Goal: Find specific page/section: Find specific page/section

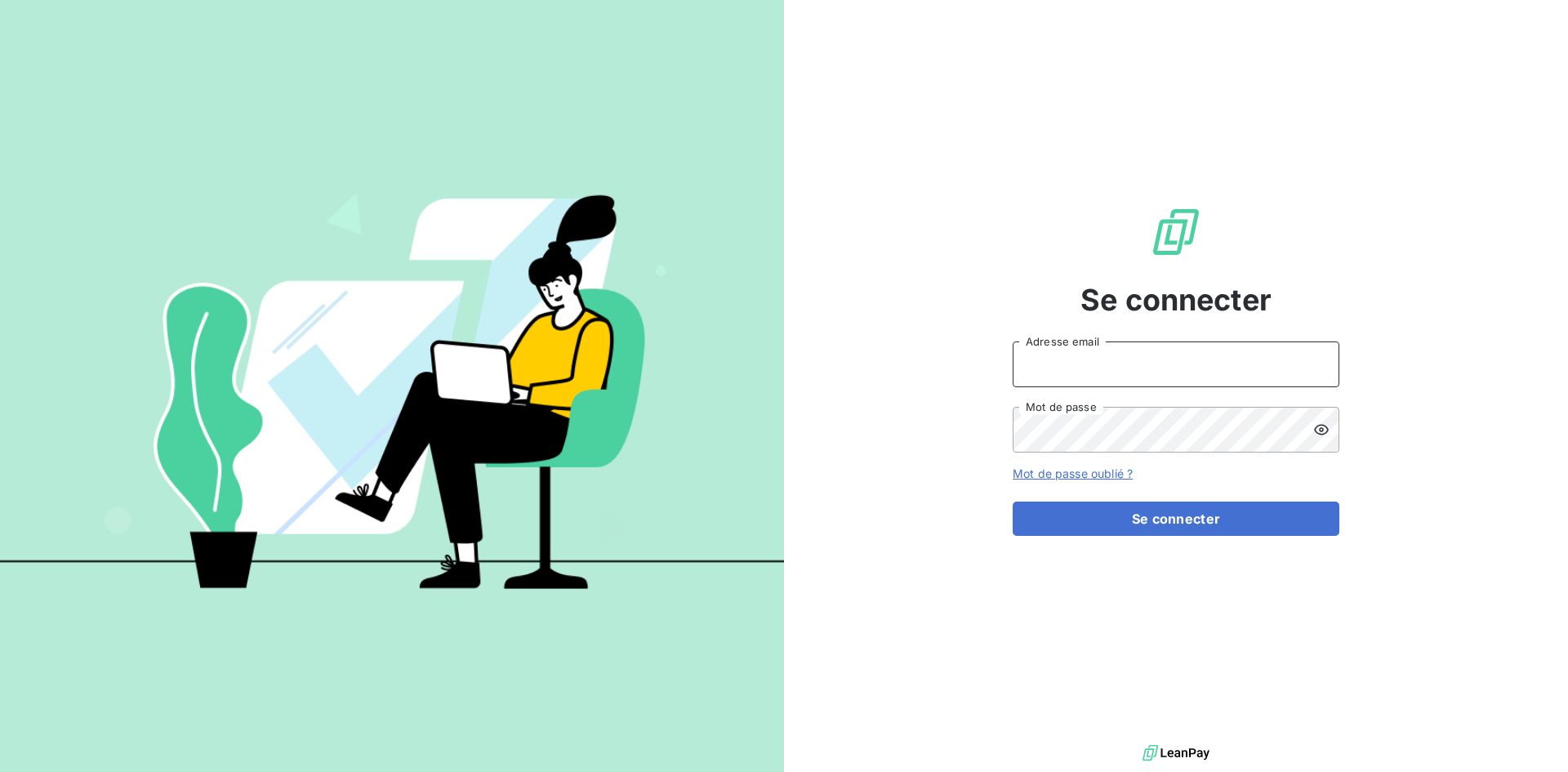
click at [1131, 360] on input "Adresse email" at bounding box center [1176, 364] width 327 height 46
type input "[PERSON_NAME][EMAIL_ADDRESS][DOMAIN_NAME]"
click at [1012, 502] on button "Se connecter" at bounding box center [1176, 519] width 327 height 35
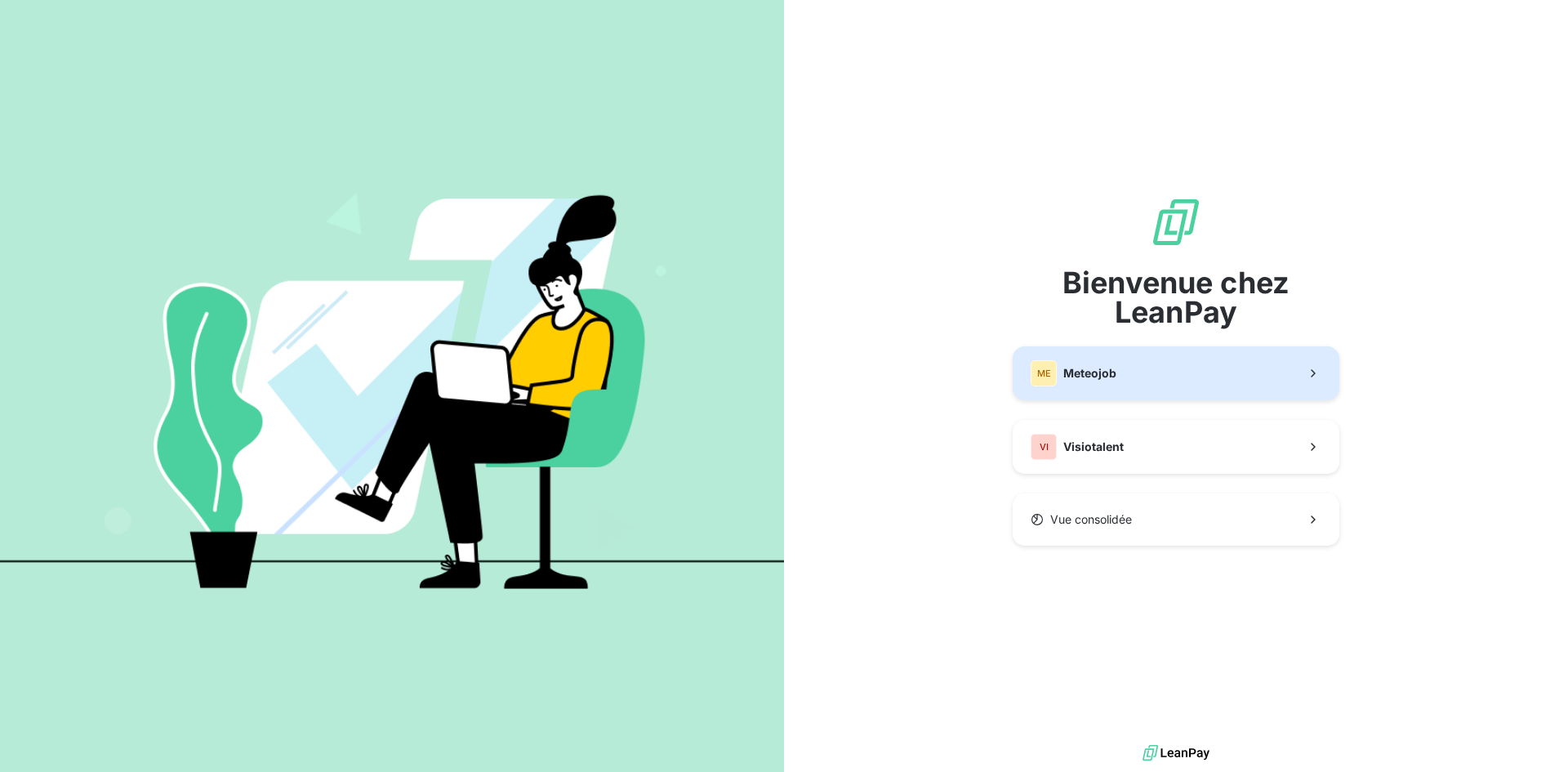
click at [1183, 377] on button "ME Meteojob" at bounding box center [1176, 373] width 327 height 54
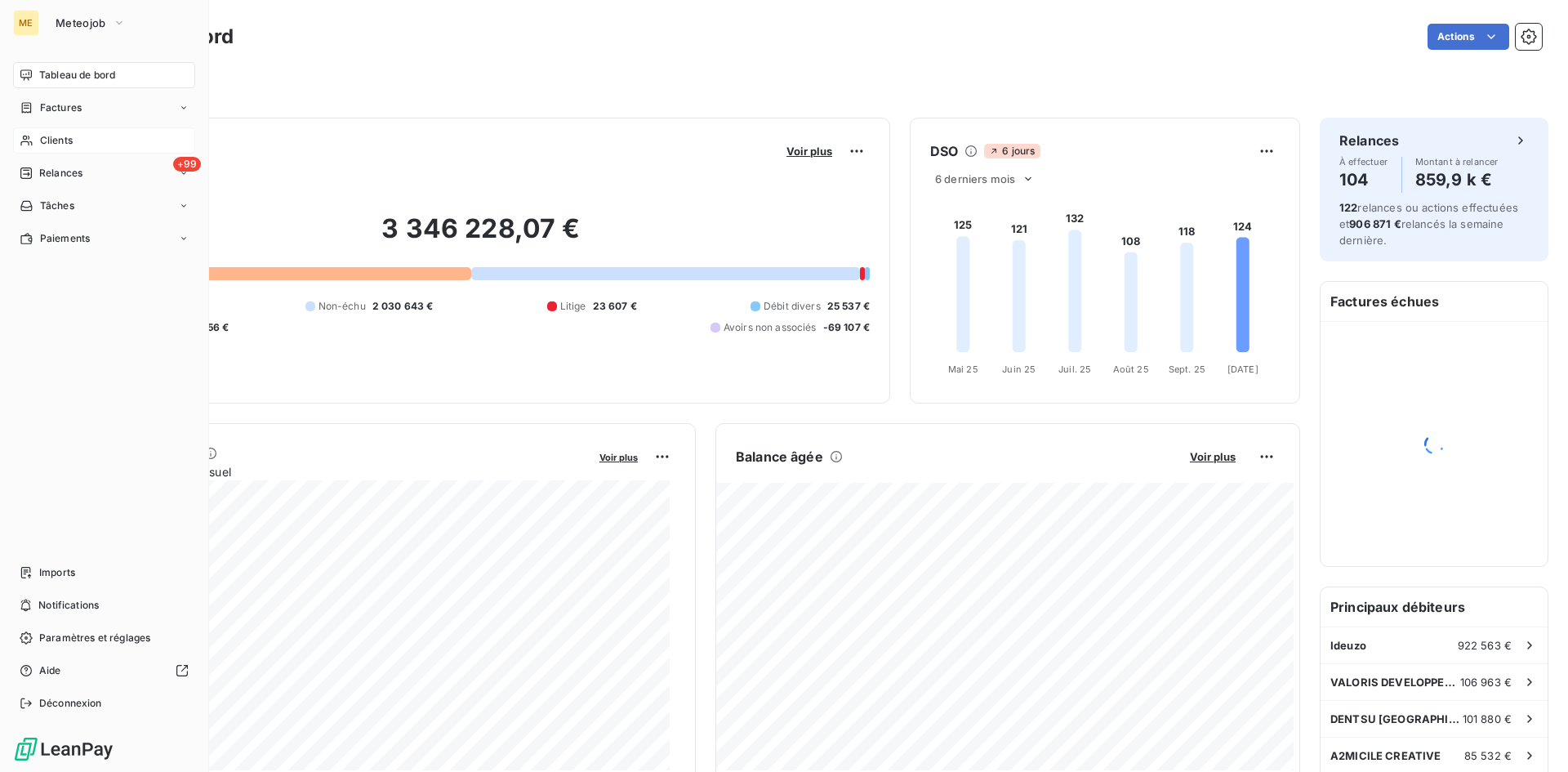
click at [68, 139] on span "Clients" at bounding box center [57, 139] width 33 height 14
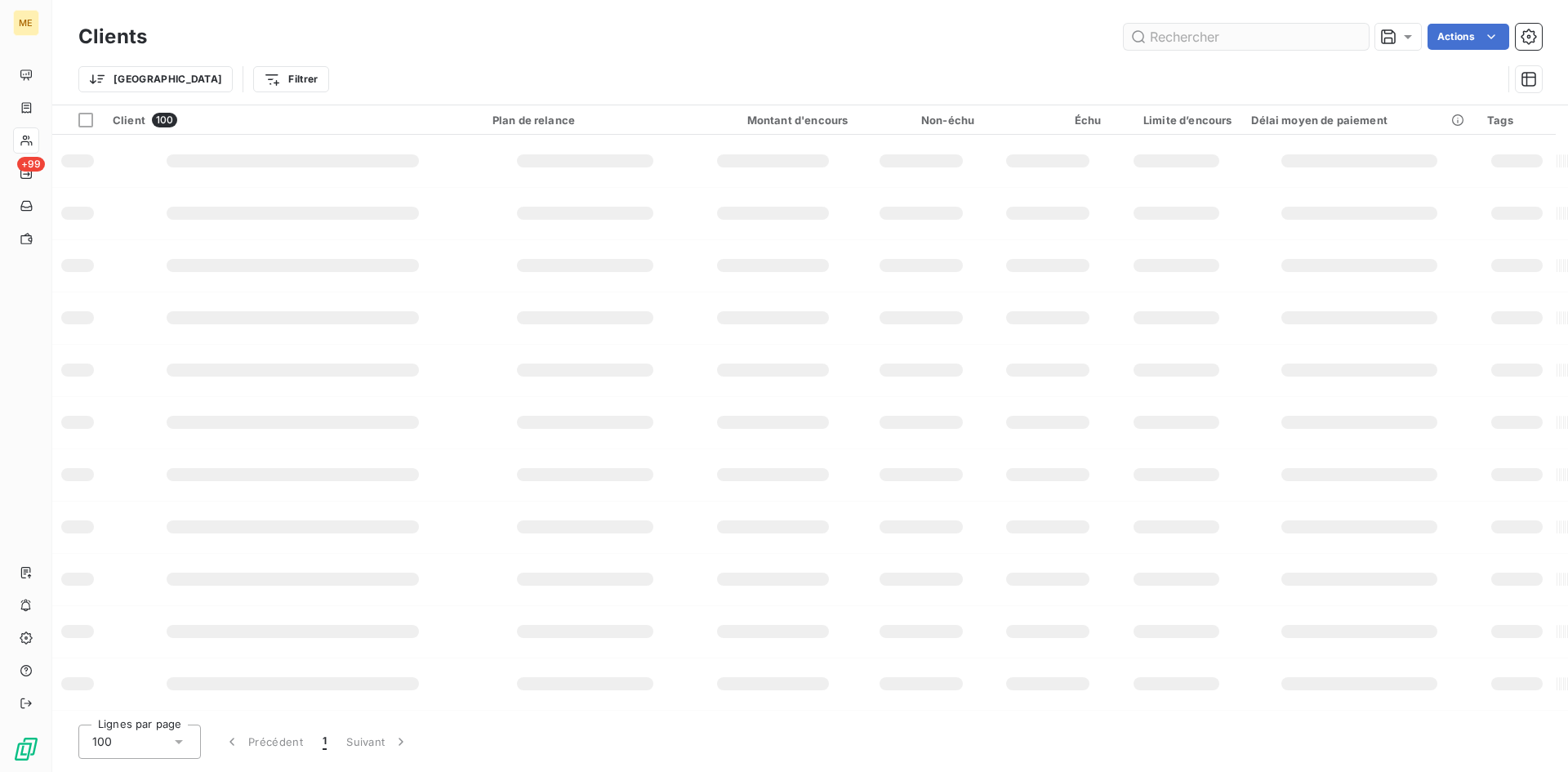
click at [1279, 41] on input "text" at bounding box center [1246, 37] width 245 height 26
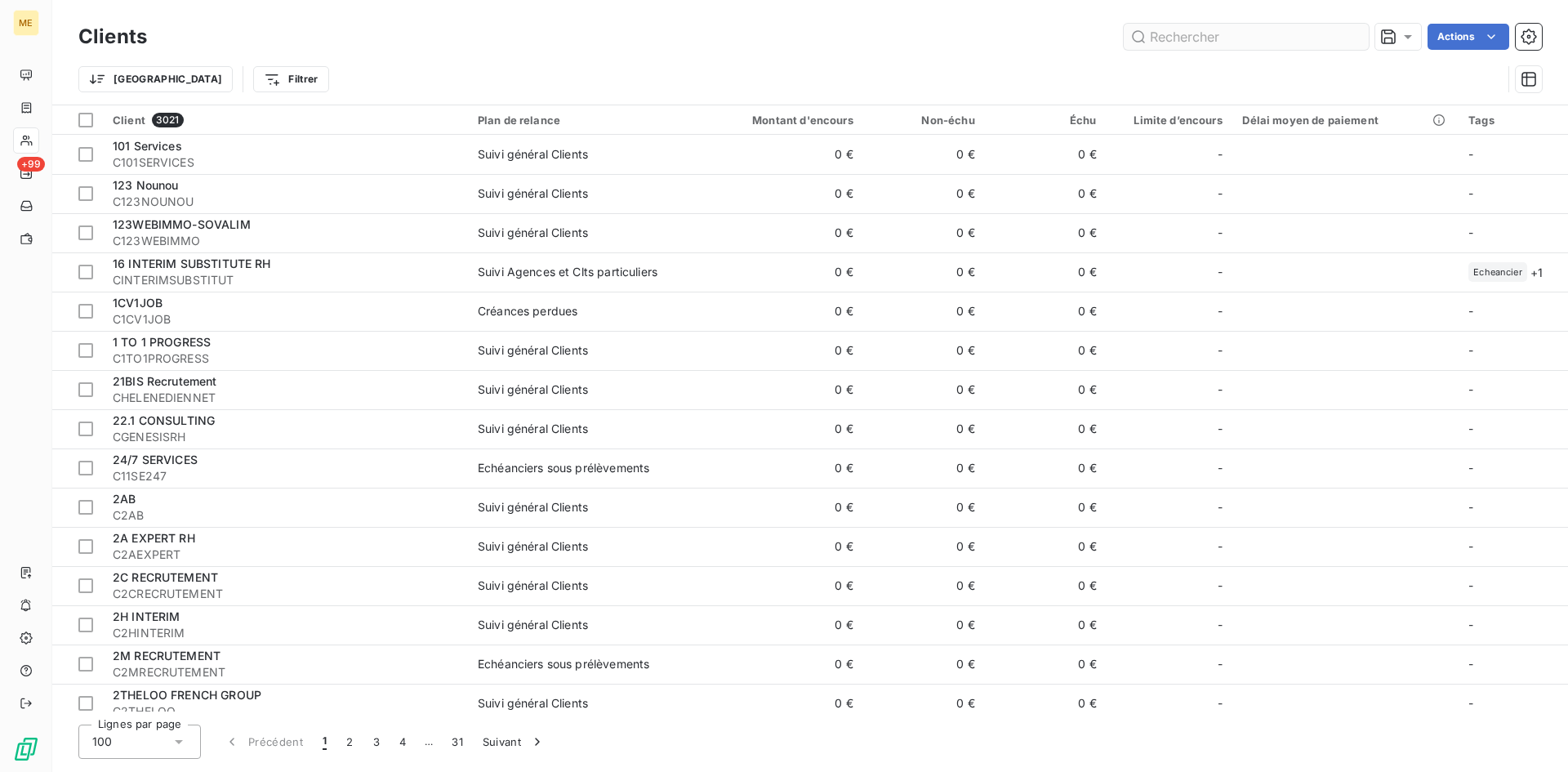
click at [1282, 37] on input "text" at bounding box center [1246, 37] width 245 height 26
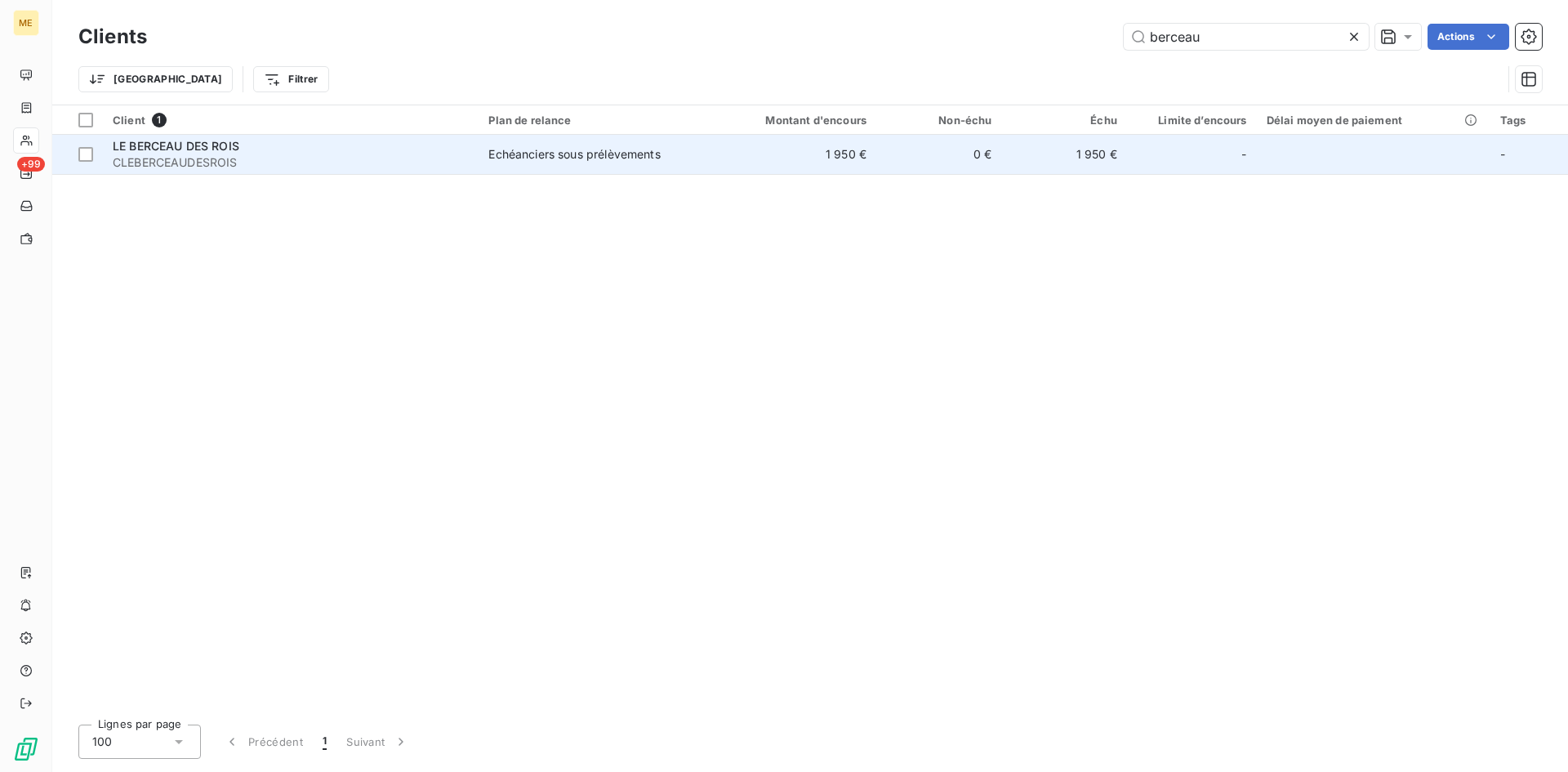
type input "berceau"
click at [236, 162] on span "CLEBERCEAUDESROIS" at bounding box center [290, 162] width 356 height 16
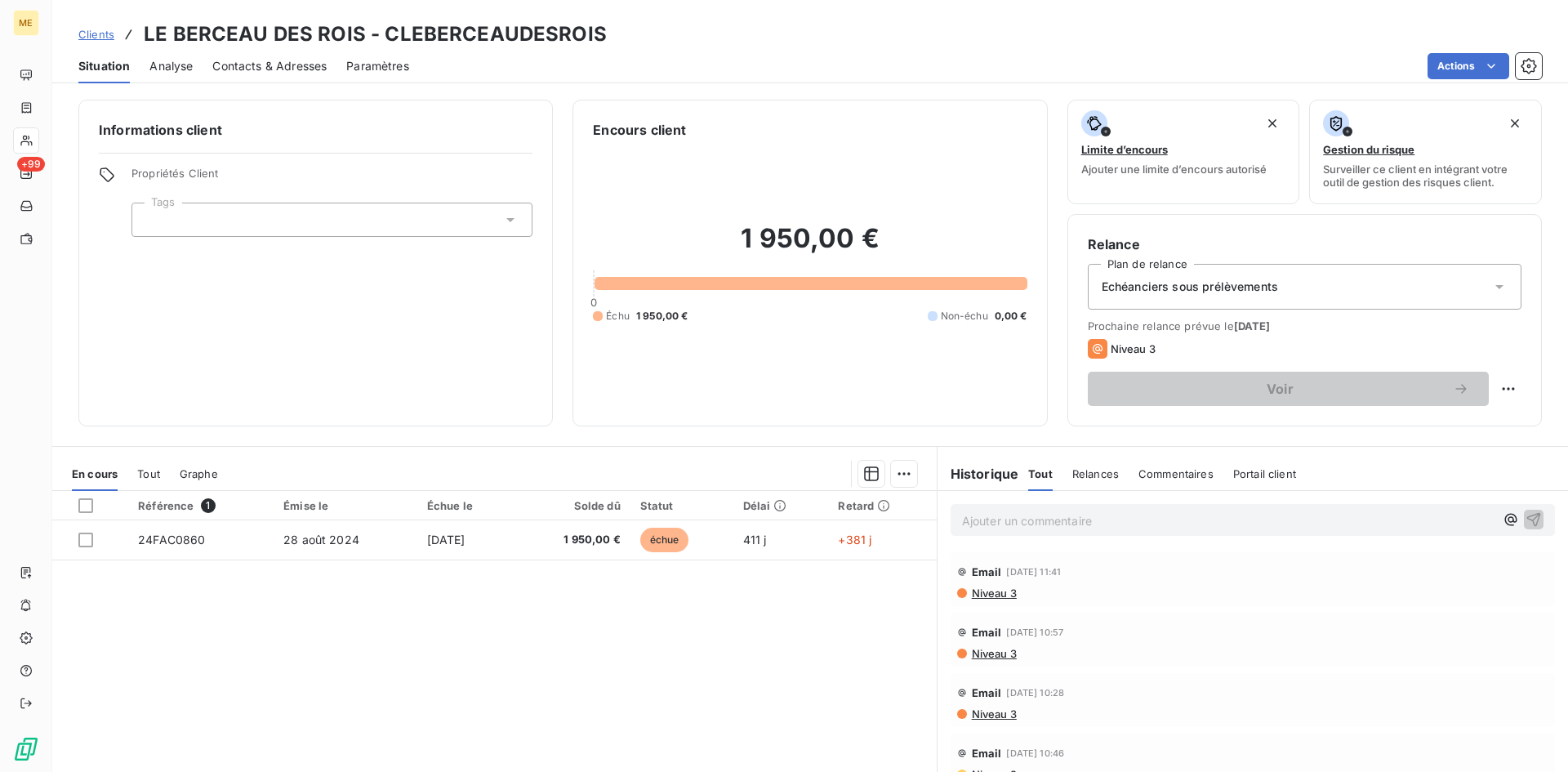
click at [176, 63] on span "Analyse" at bounding box center [170, 65] width 43 height 16
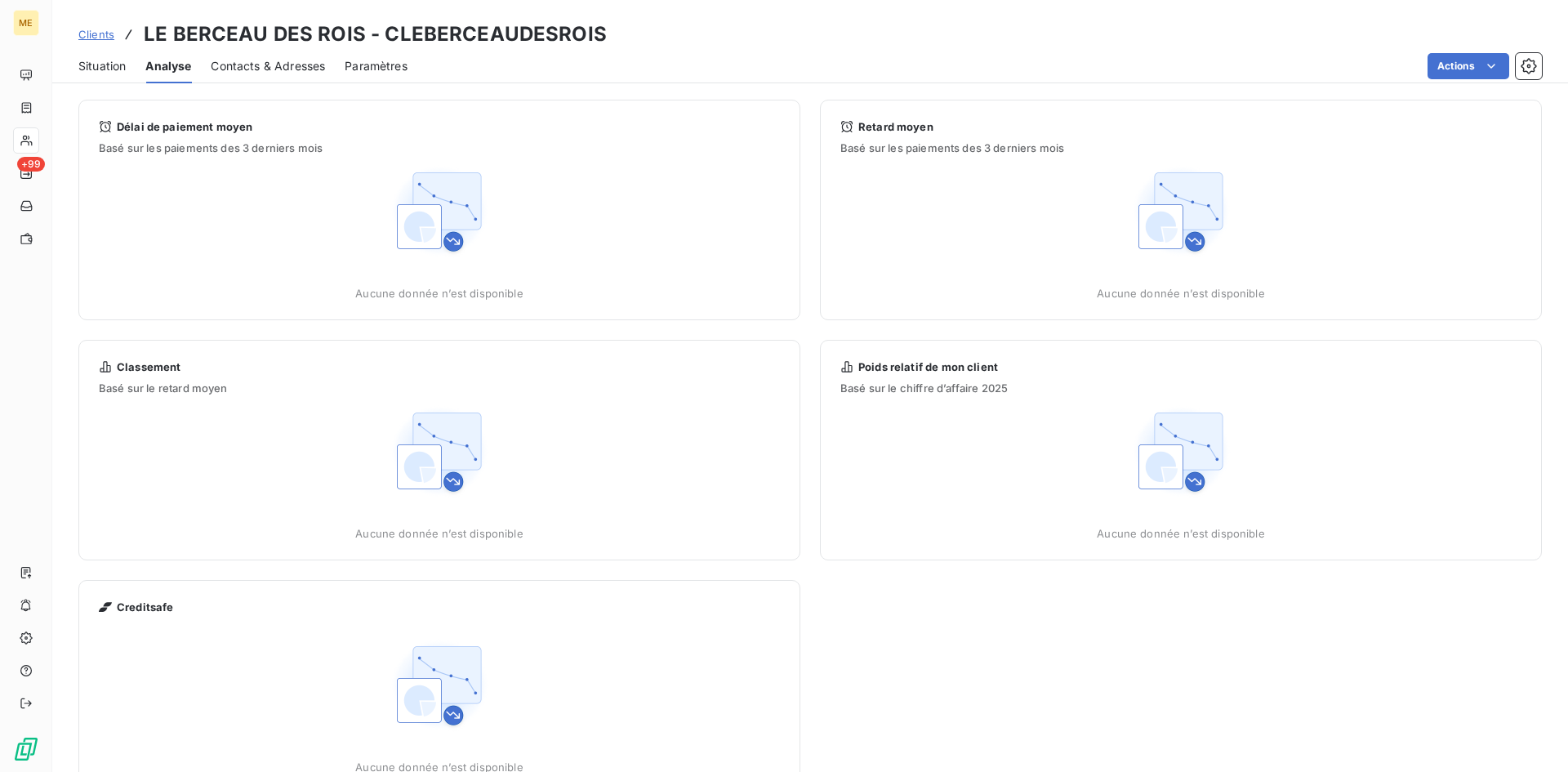
click at [279, 63] on span "Contacts & Adresses" at bounding box center [267, 65] width 114 height 16
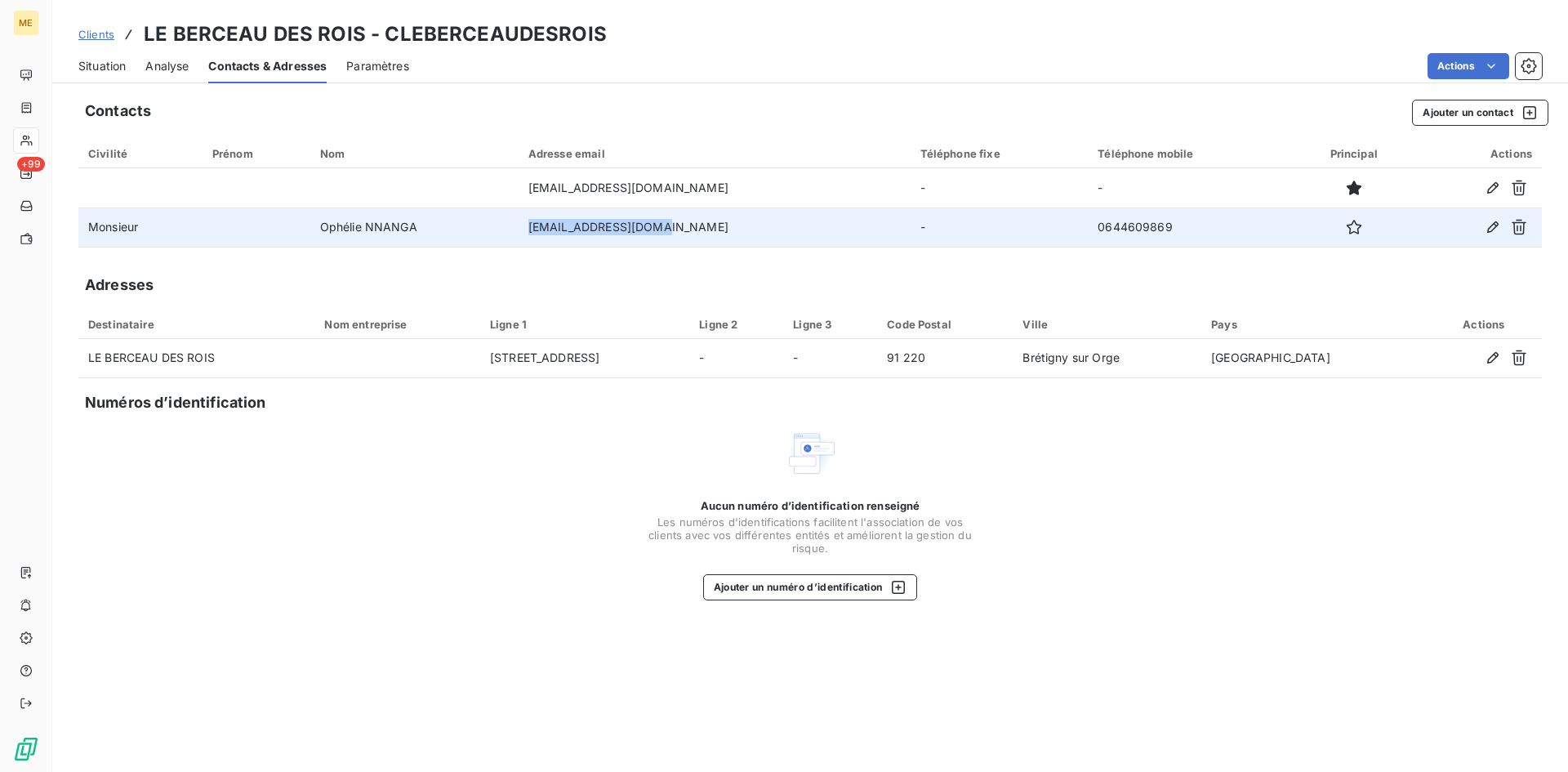
drag, startPoint x: 710, startPoint y: 233, endPoint x: 569, endPoint y: 234, distance: 141.0
click at [569, 234] on td "[EMAIL_ADDRESS][DOMAIN_NAME]" at bounding box center [714, 227] width 392 height 39
copy td "[EMAIL_ADDRESS][DOMAIN_NAME]"
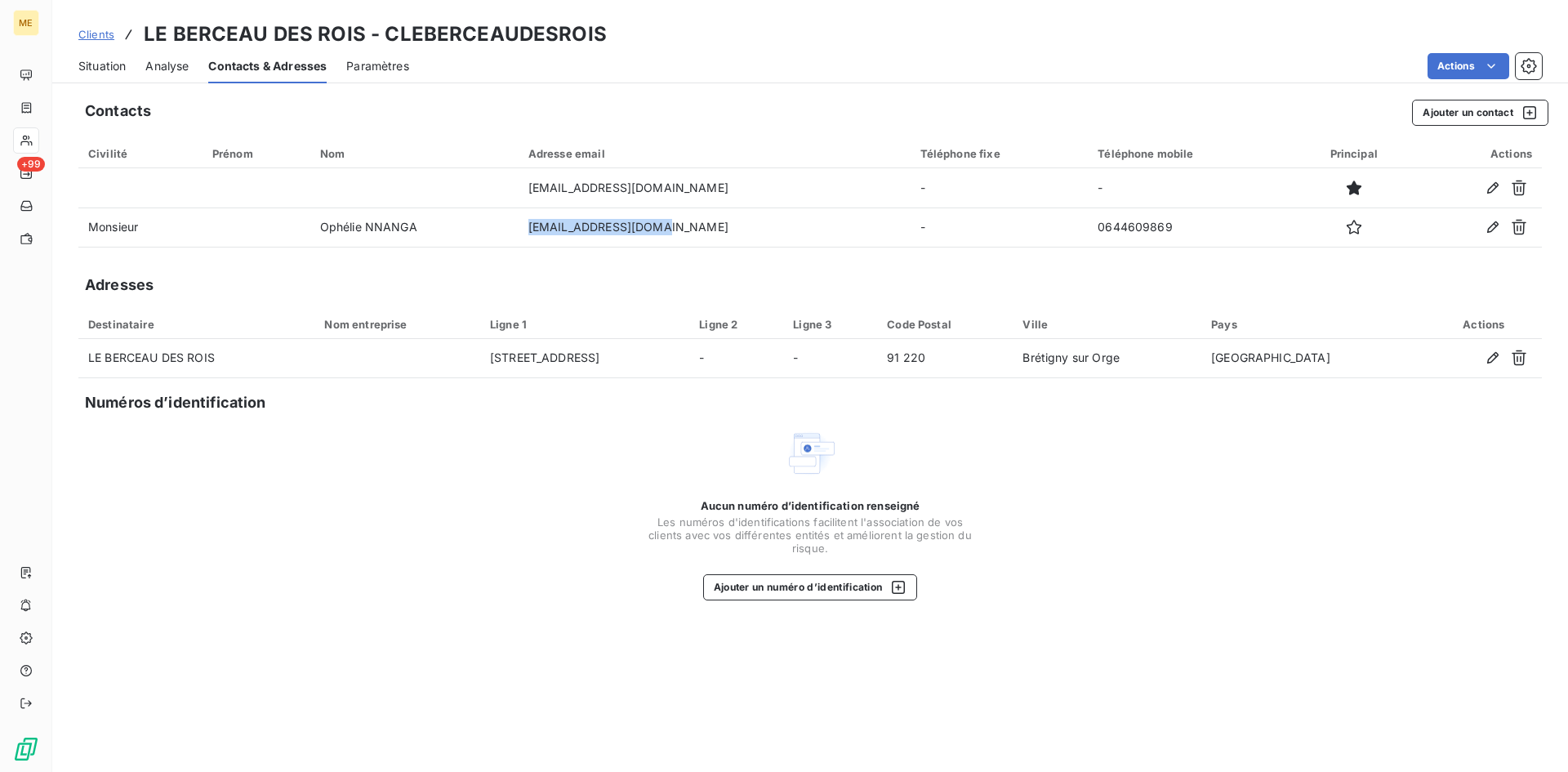
click at [109, 37] on span "Clients" at bounding box center [96, 35] width 36 height 13
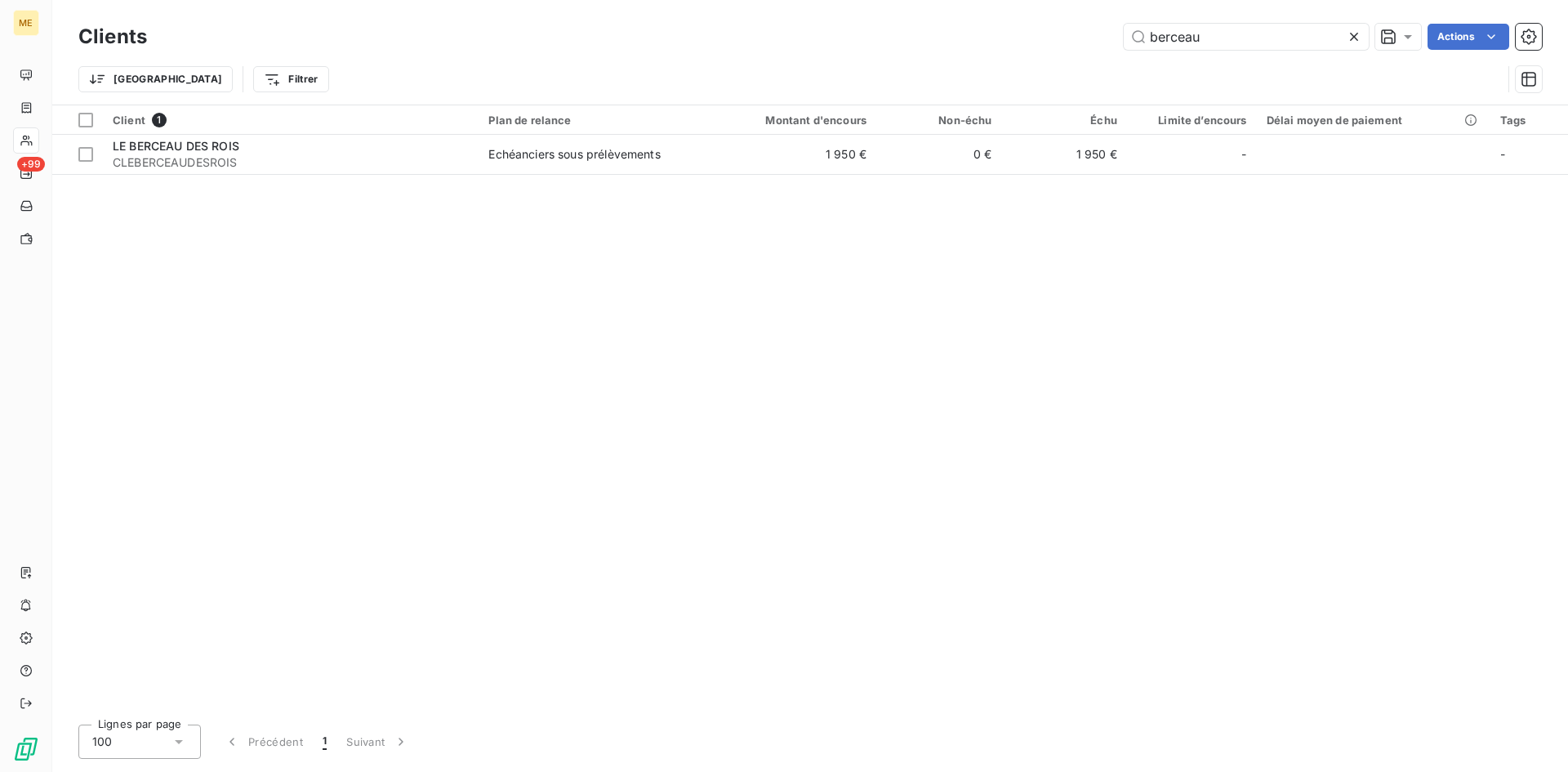
drag, startPoint x: 1218, startPoint y: 40, endPoint x: 968, endPoint y: 43, distance: 250.0
click at [973, 43] on div "berceau Actions" at bounding box center [854, 37] width 1376 height 26
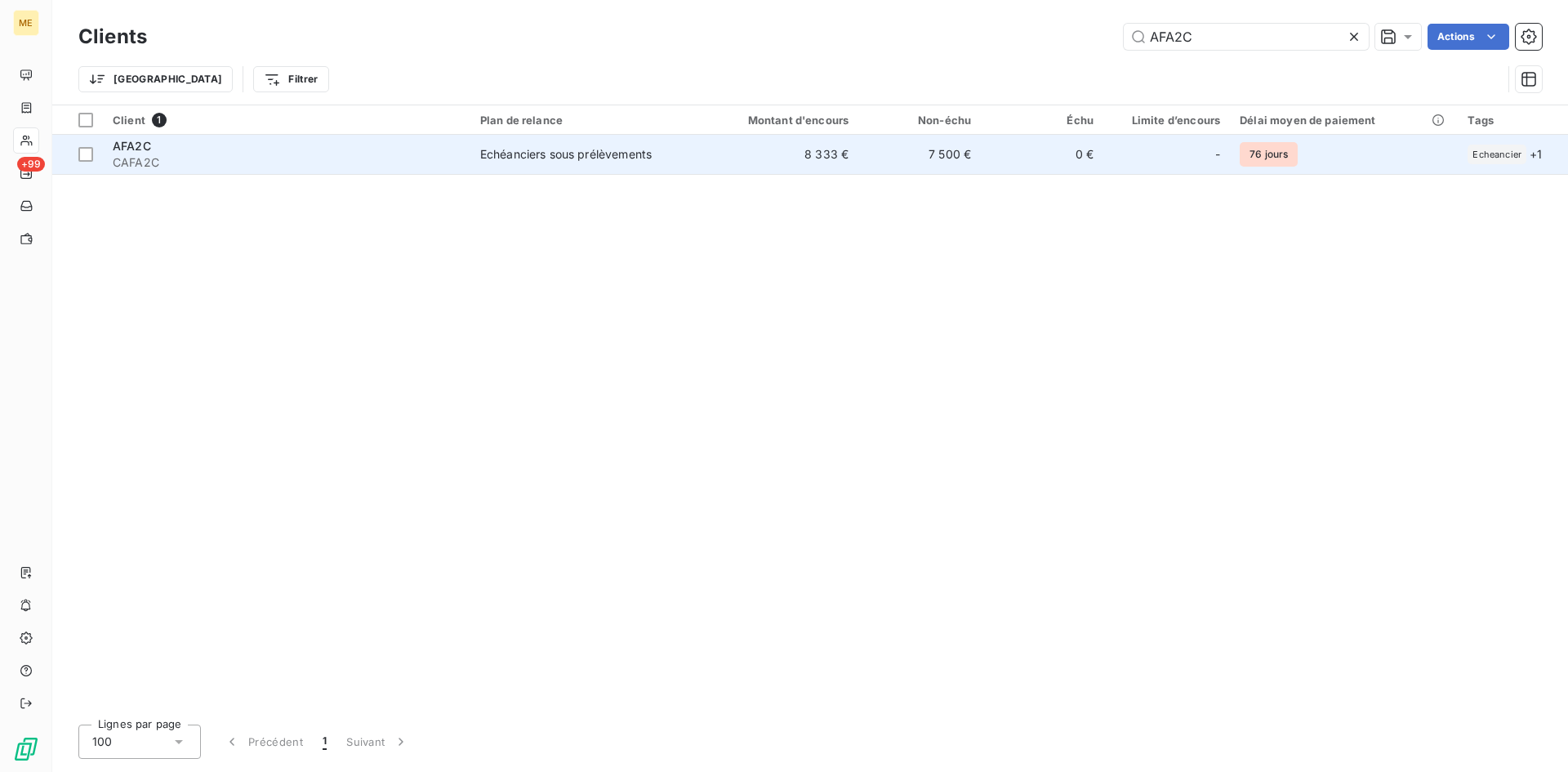
type input "AFA2C"
click at [228, 155] on span "CAFA2C" at bounding box center [286, 162] width 348 height 16
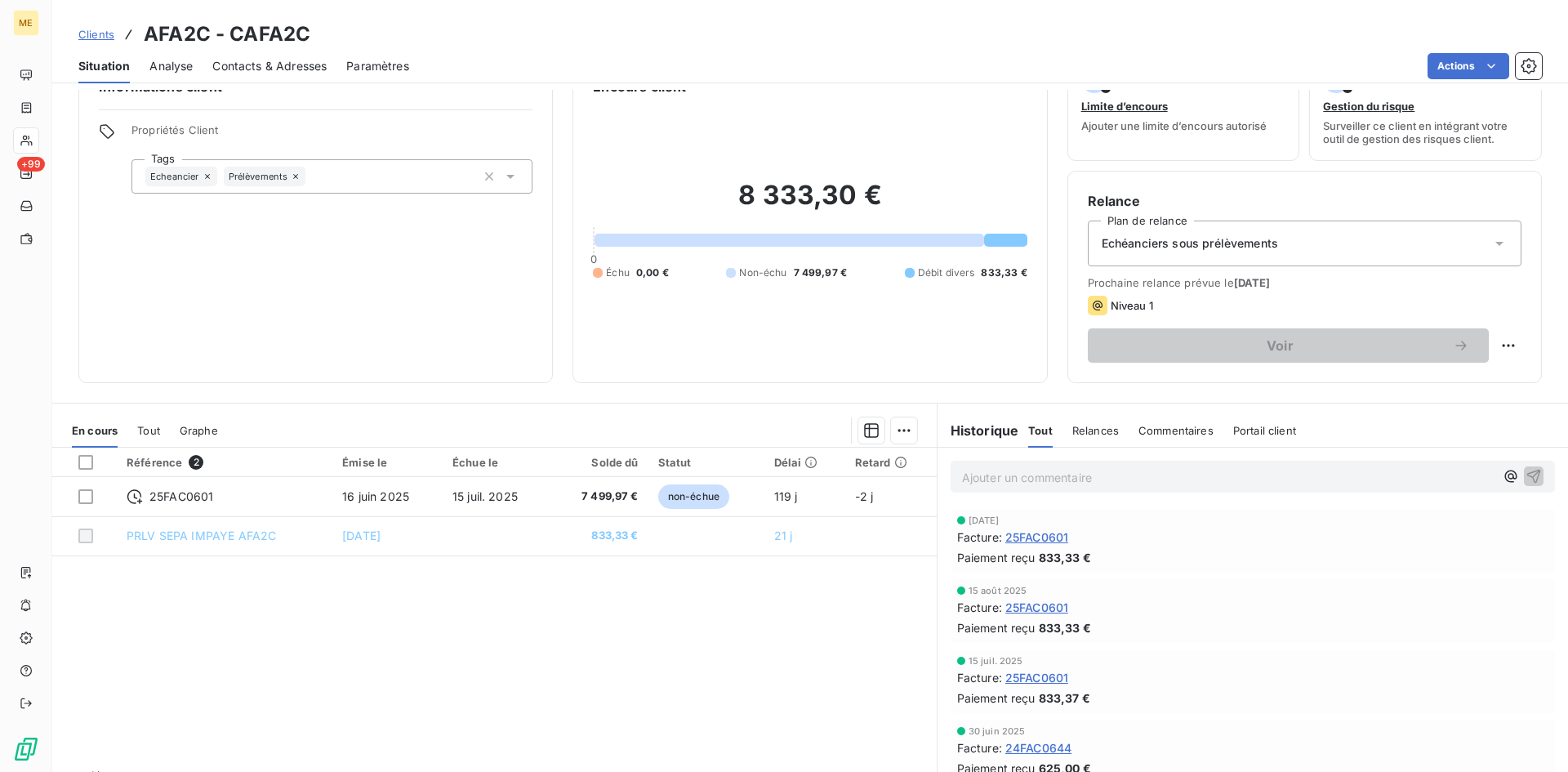
scroll to position [83, 0]
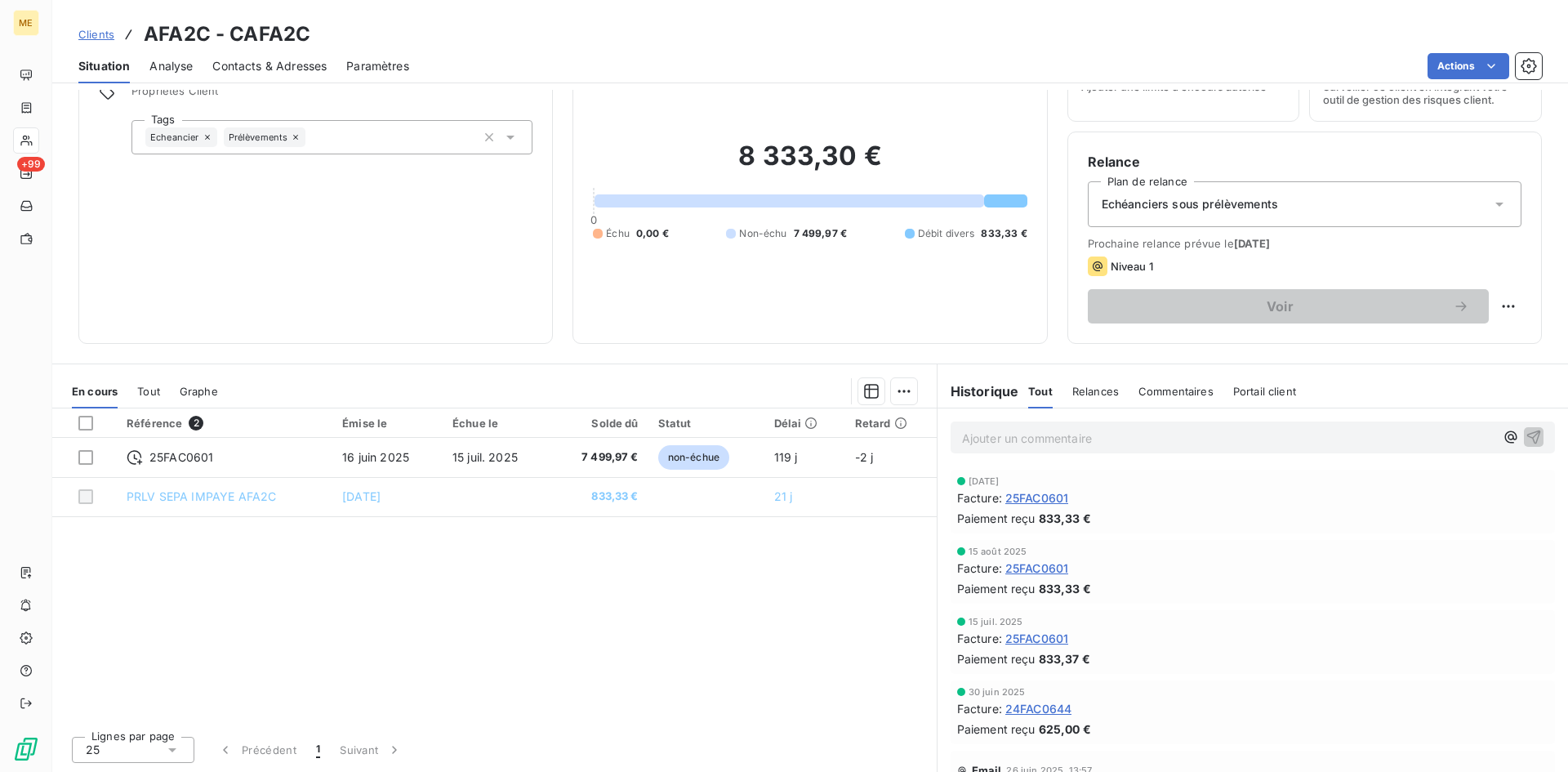
click at [1040, 386] on span "Tout" at bounding box center [1040, 391] width 24 height 13
click at [1096, 393] on span "Relances" at bounding box center [1095, 391] width 46 height 13
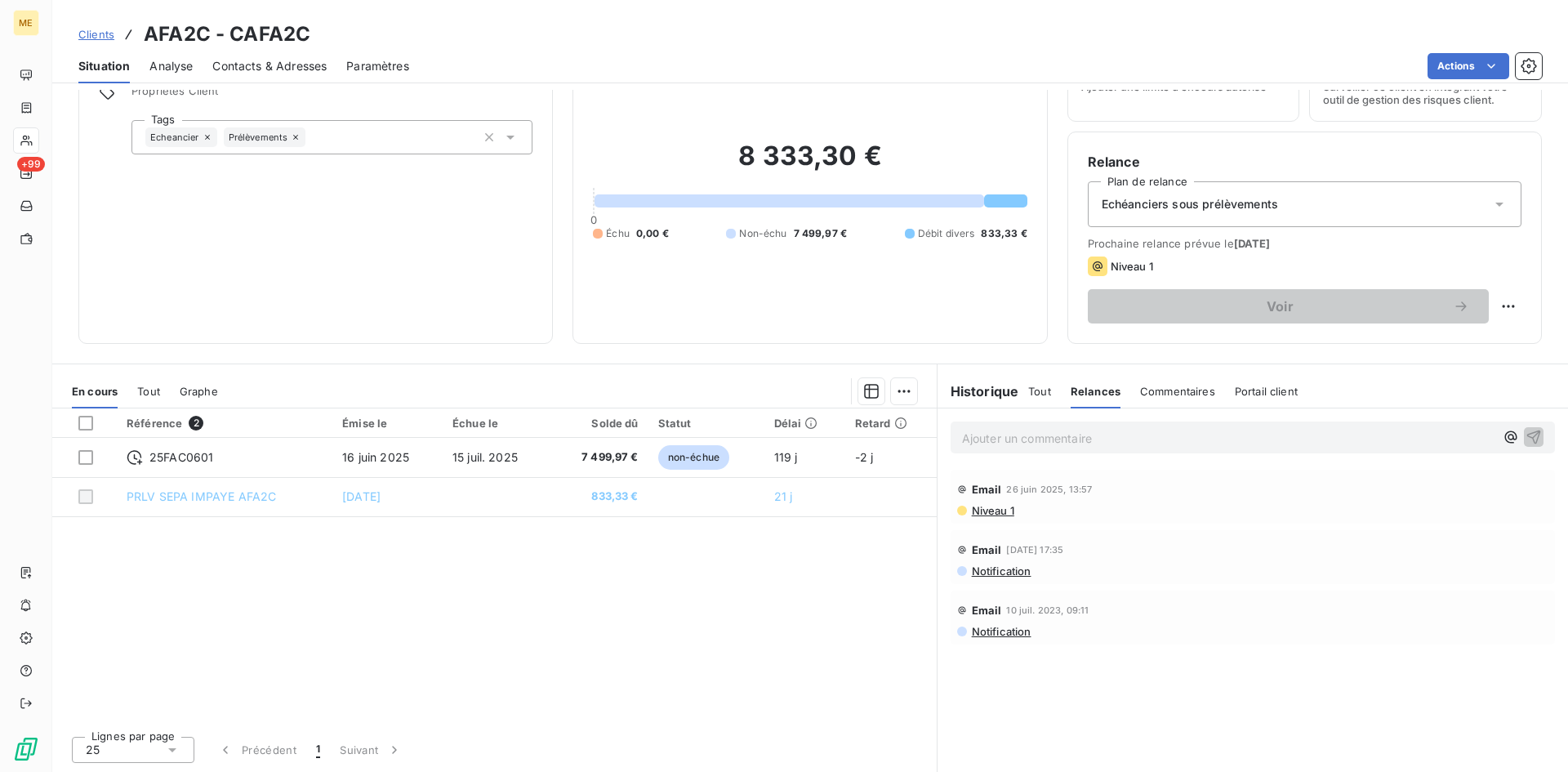
click at [1172, 391] on span "Commentaires" at bounding box center [1178, 391] width 75 height 13
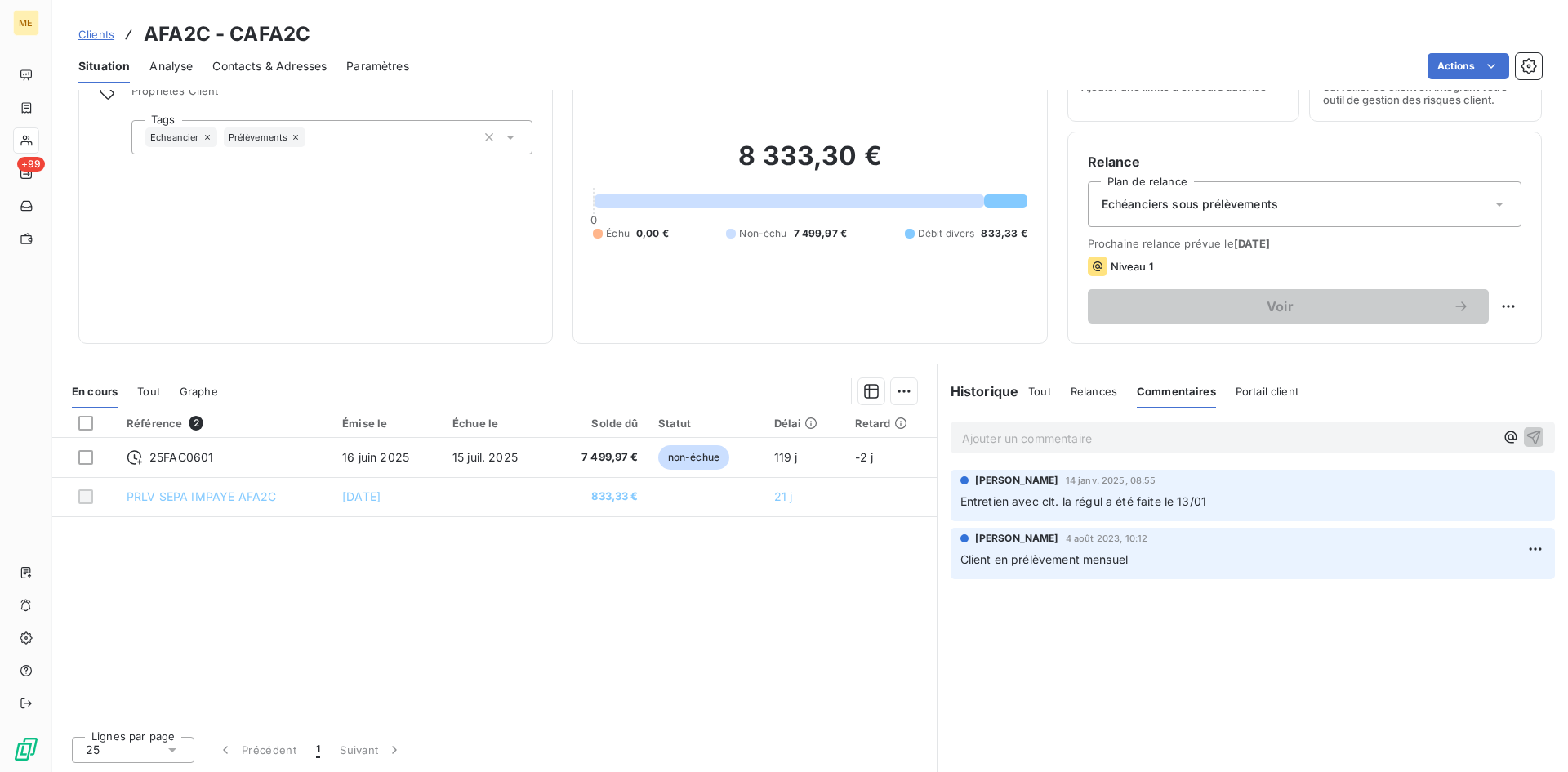
click at [970, 398] on h6 "Historique" at bounding box center [978, 391] width 82 height 19
click at [988, 390] on h6 "Historique" at bounding box center [978, 391] width 82 height 19
click at [1040, 389] on span "Tout" at bounding box center [1040, 391] width 23 height 13
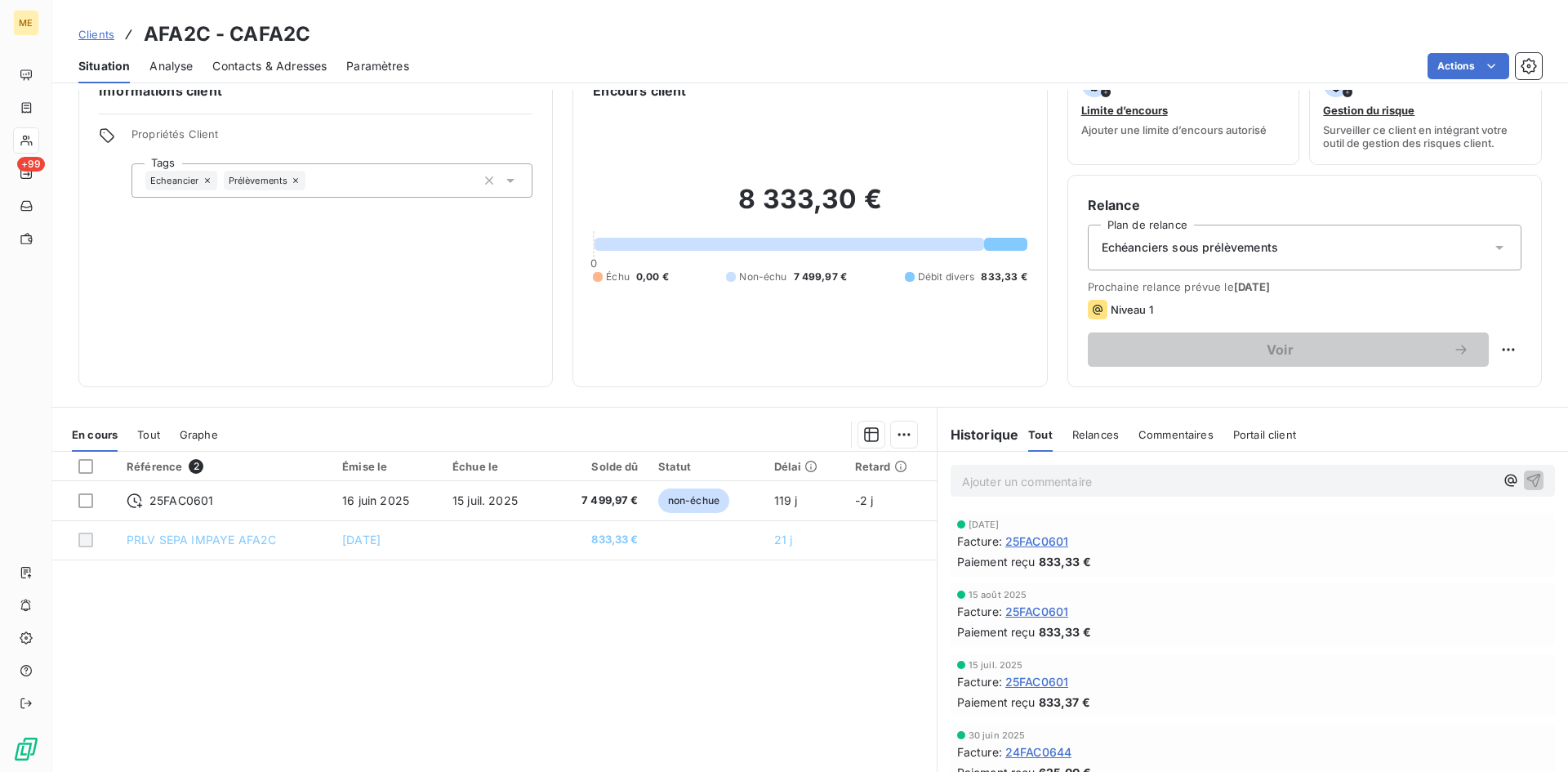
scroll to position [0, 0]
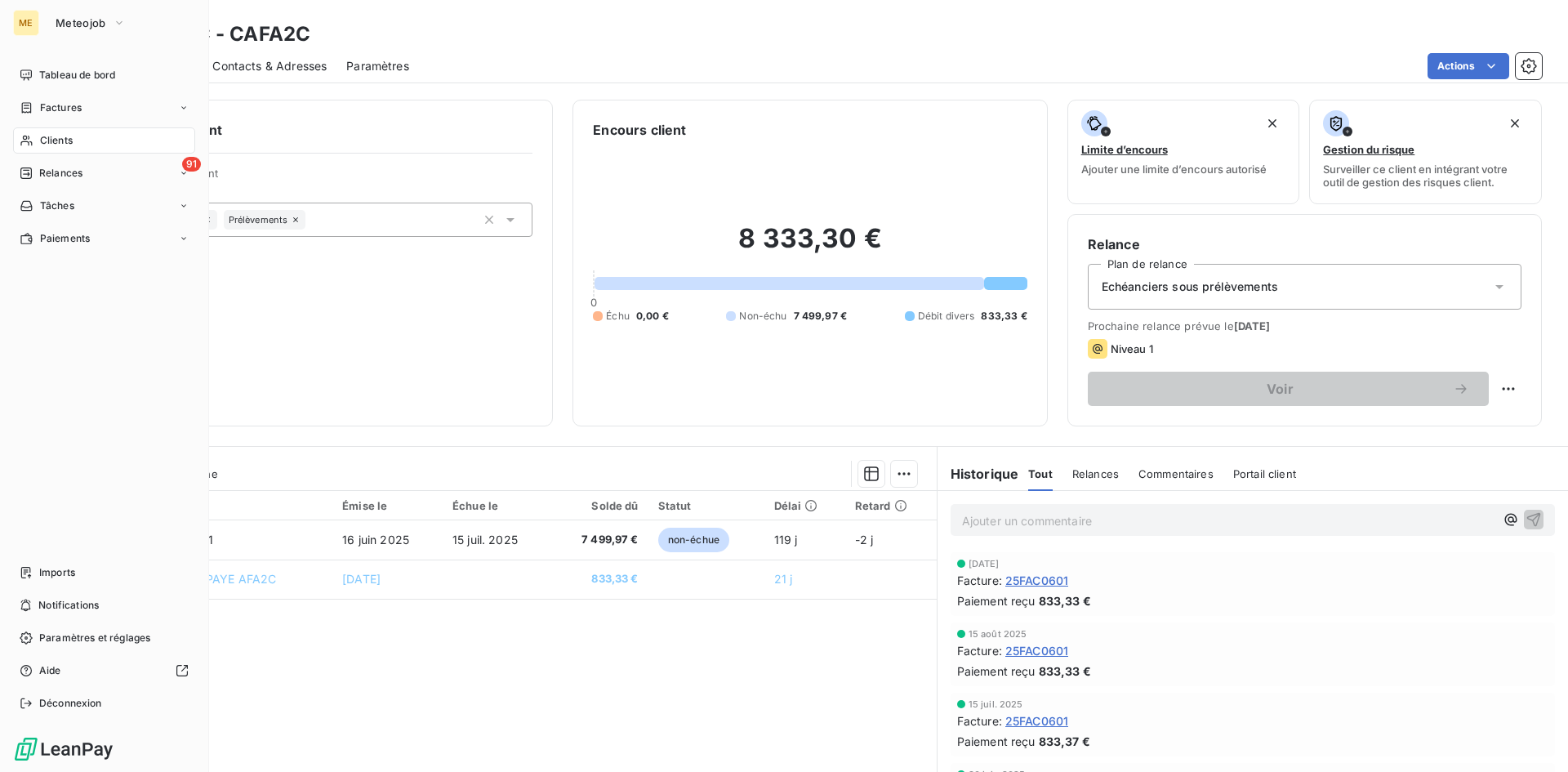
click at [58, 138] on span "Clients" at bounding box center [57, 139] width 33 height 14
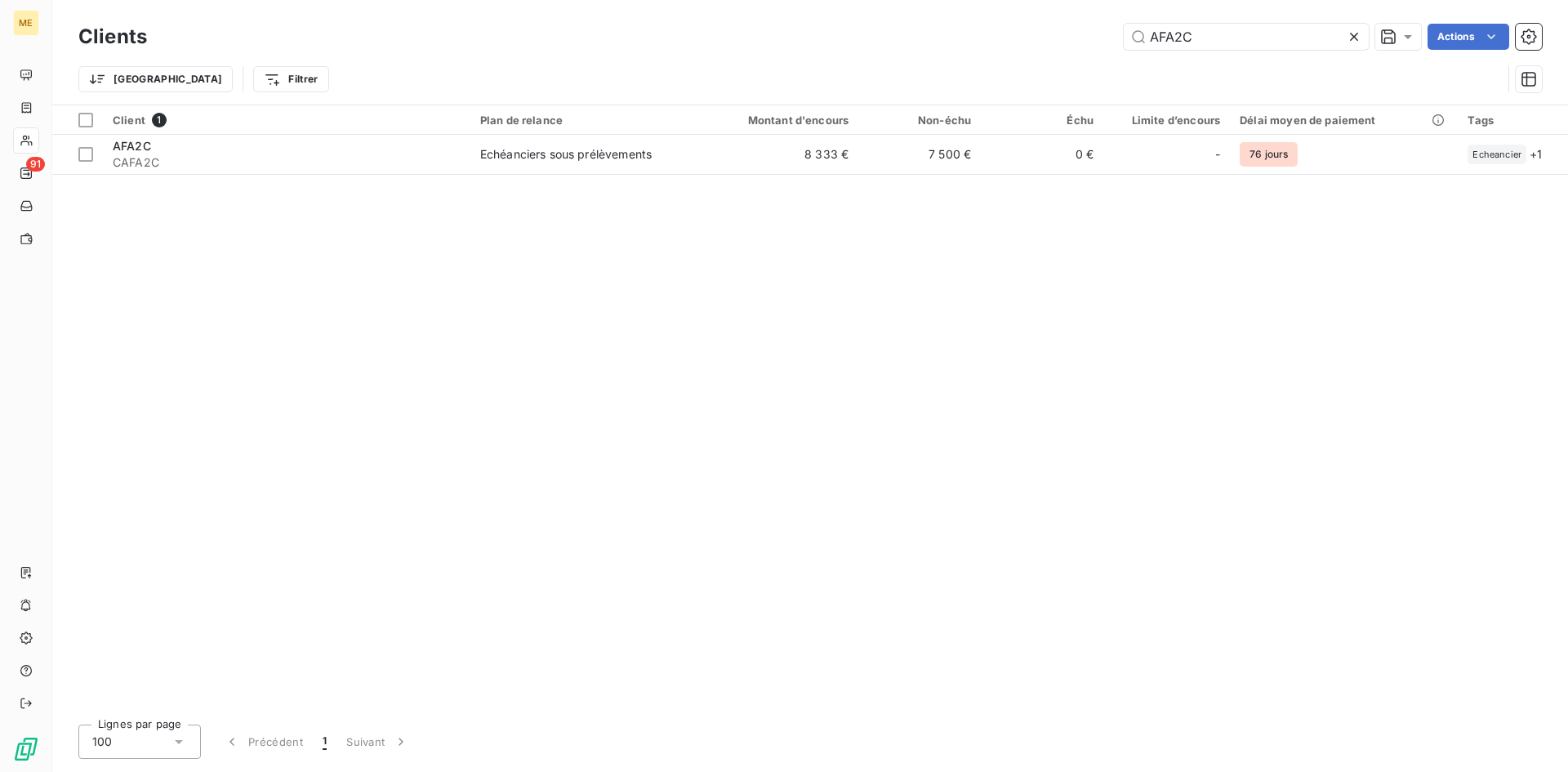
drag, startPoint x: 1203, startPoint y: 40, endPoint x: 924, endPoint y: 41, distance: 279.0
click at [924, 41] on div "AFA2C Actions" at bounding box center [854, 37] width 1376 height 26
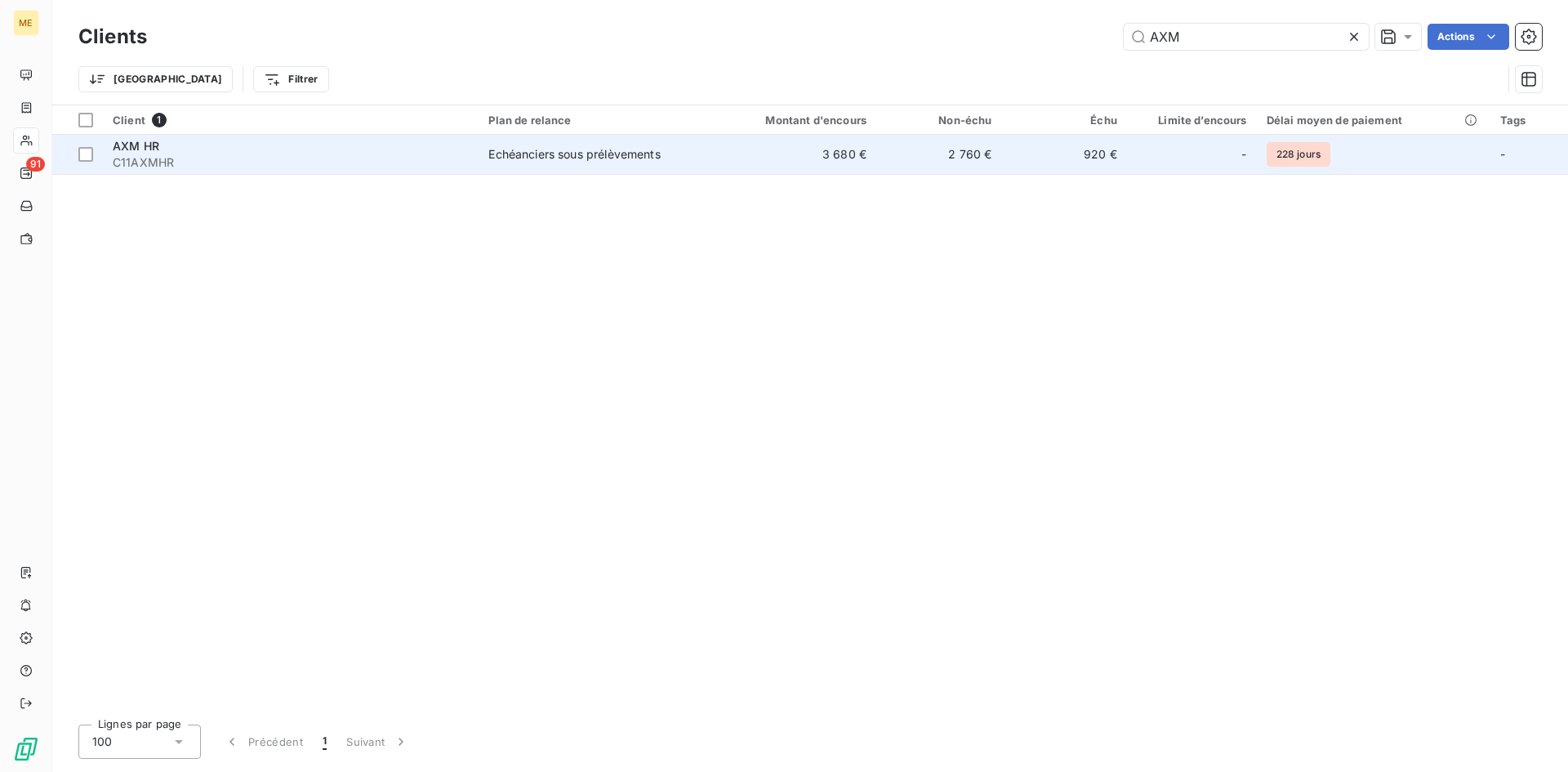
type input "AXM"
click at [585, 156] on div "Echéanciers sous prélèvements" at bounding box center [574, 154] width 171 height 16
